Goal: Information Seeking & Learning: Learn about a topic

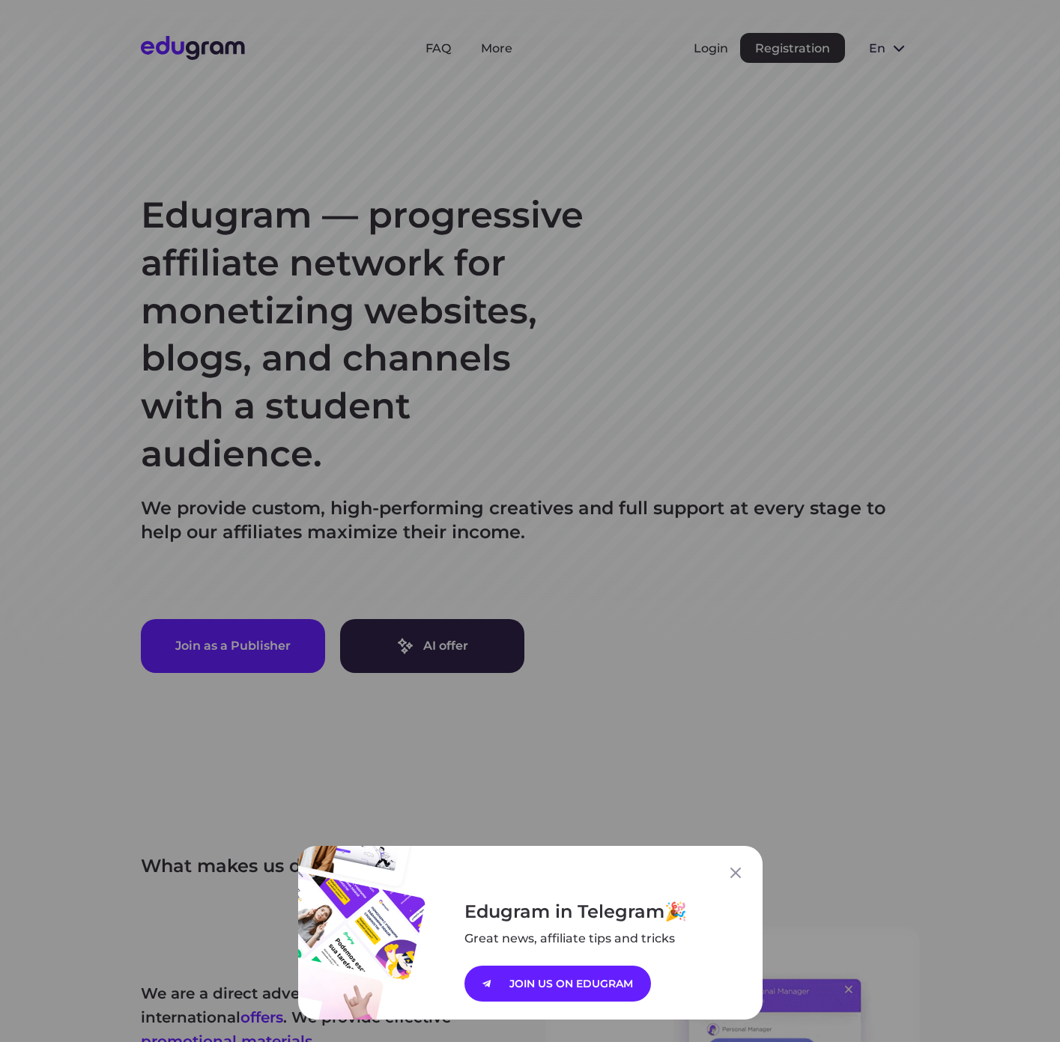
click at [438, 48] on div "Edugram in Telegram Great news, affiliate tips and tricks JOIN US ON EDUGRAM" at bounding box center [530, 521] width 1060 height 1042
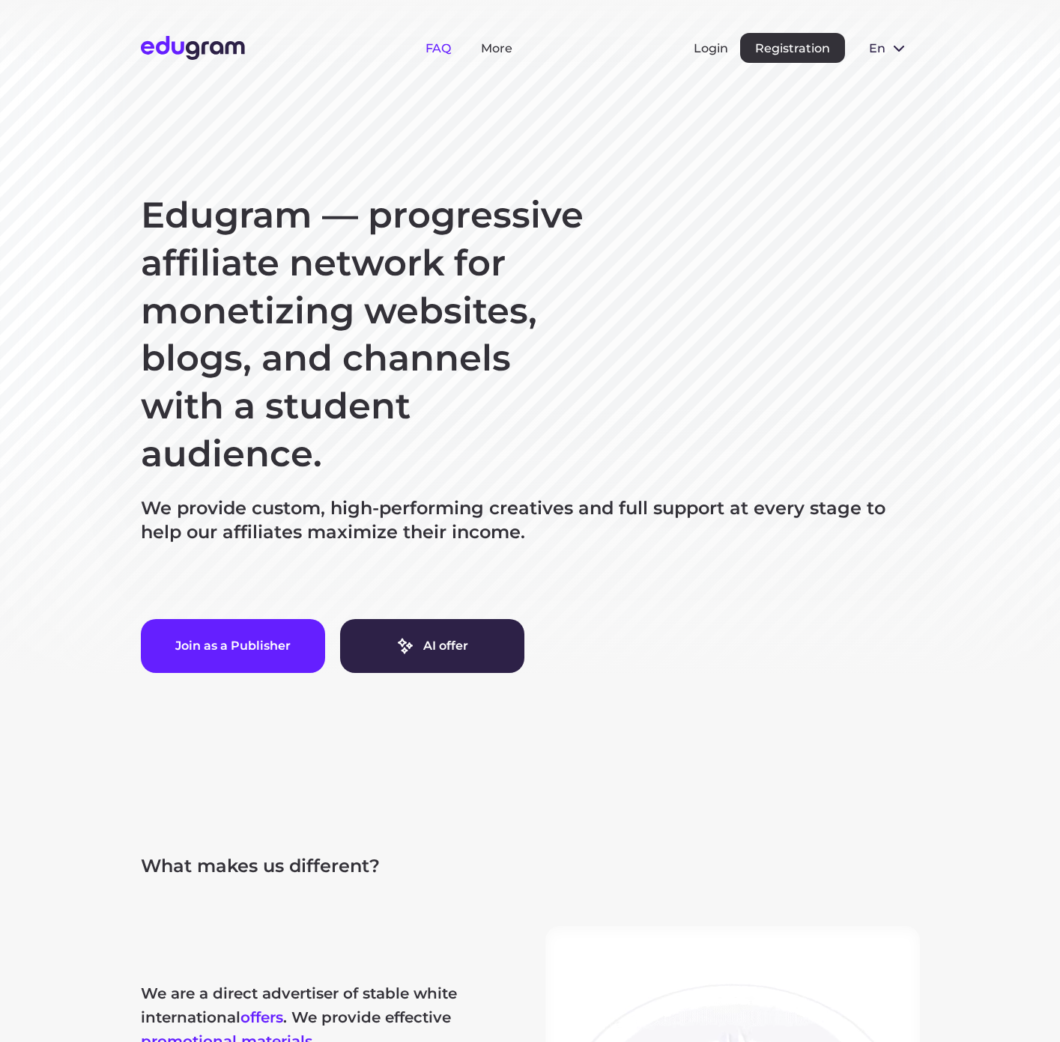
click at [438, 48] on span "FAQ" at bounding box center [437, 48] width 25 height 14
click at [496, 48] on span "More" at bounding box center [496, 48] width 31 height 14
click at [438, 48] on span "FAQ" at bounding box center [437, 48] width 25 height 14
